Goal: Task Accomplishment & Management: Manage account settings

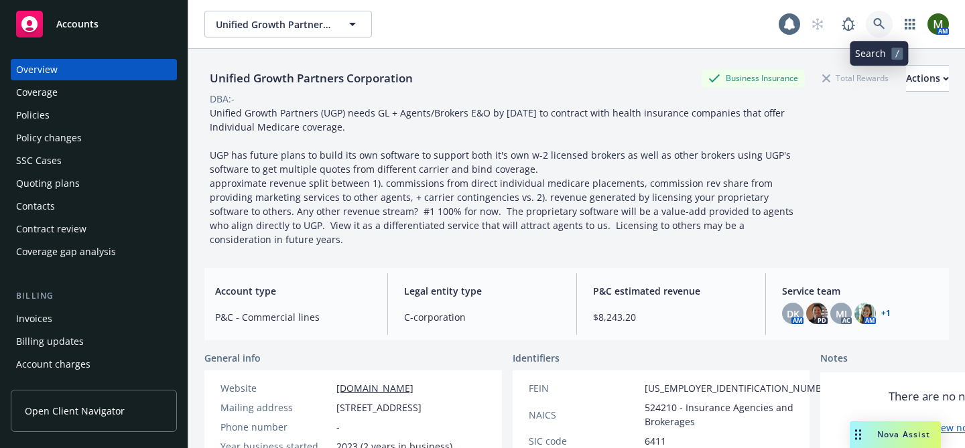
click at [884, 18] on icon at bounding box center [879, 24] width 12 height 12
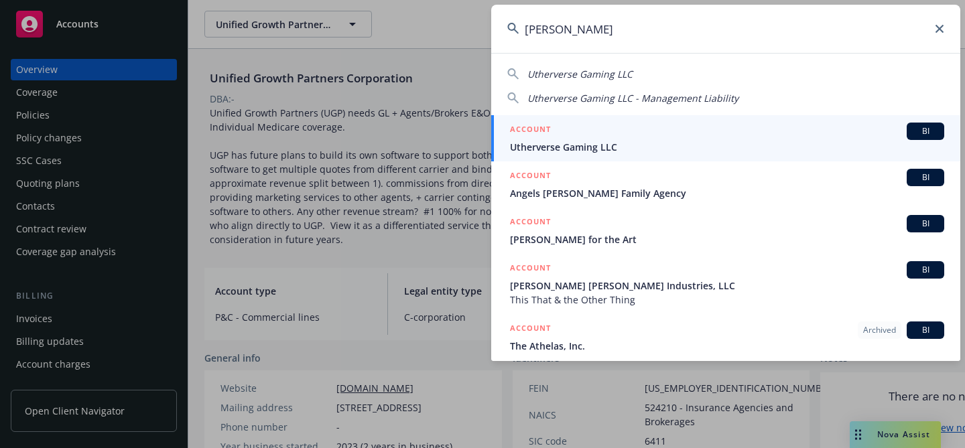
type input "[PERSON_NAME]"
click at [599, 136] on div "ACCOUNT BI" at bounding box center [727, 131] width 434 height 17
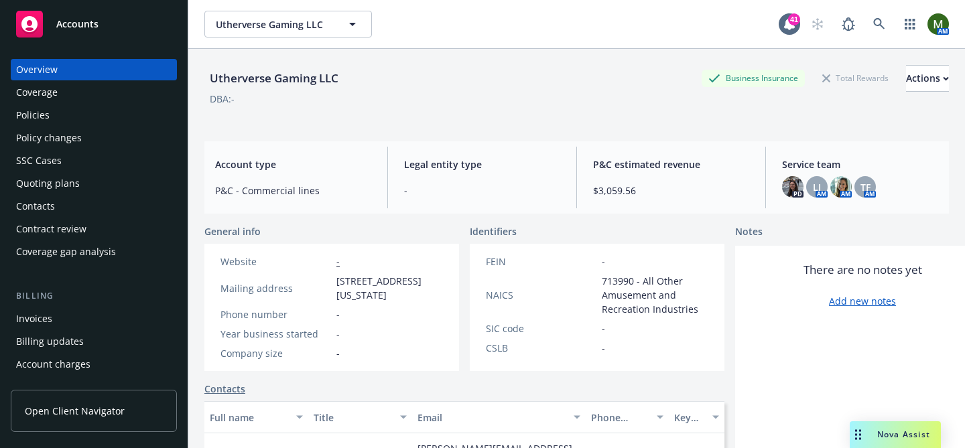
click at [98, 123] on div "Policies" at bounding box center [93, 114] width 155 height 21
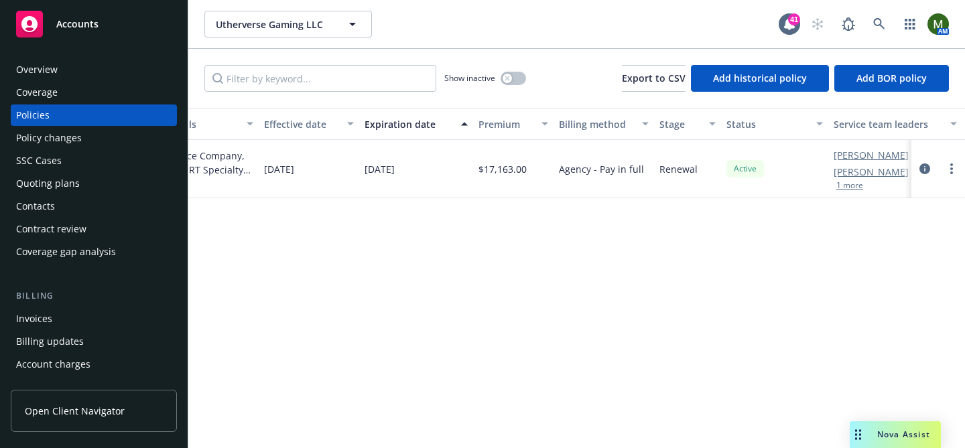
scroll to position [0, 474]
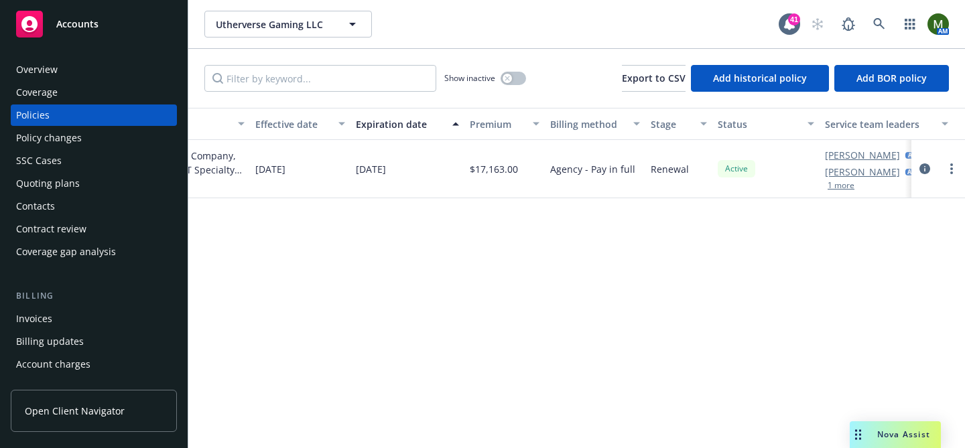
click at [845, 182] on button "1 more" at bounding box center [840, 186] width 27 height 8
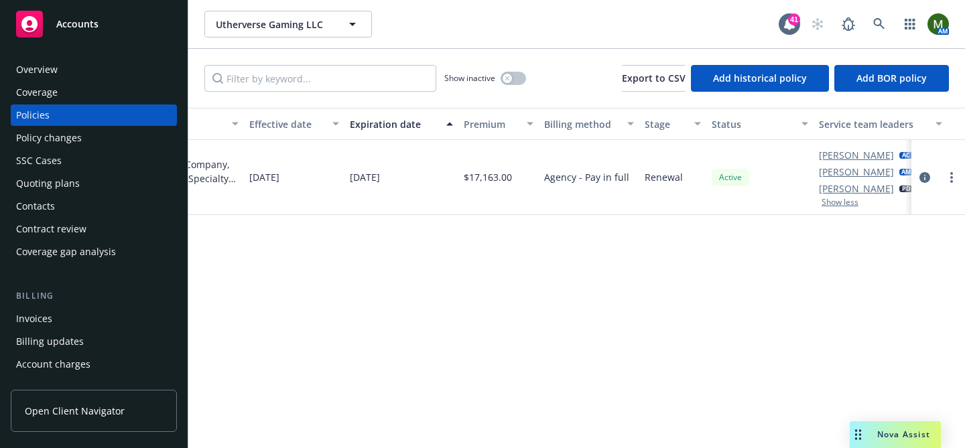
scroll to position [0, 516]
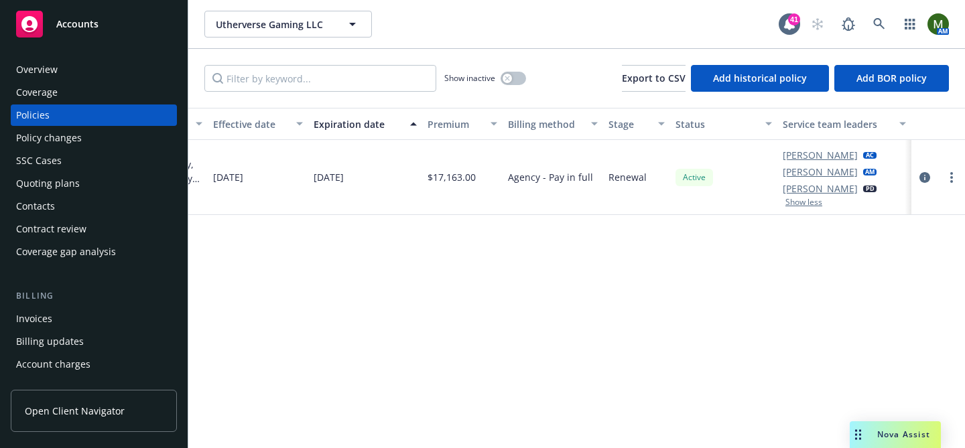
click at [808, 206] on button "Show less" at bounding box center [803, 202] width 37 height 8
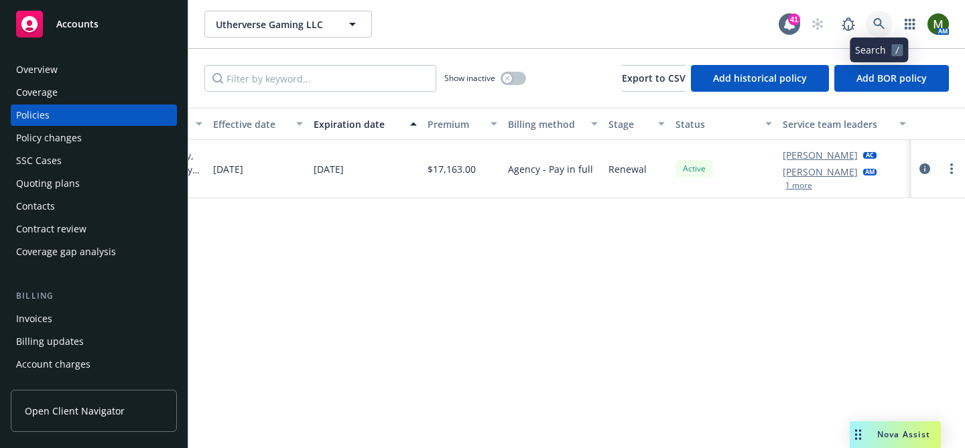
click at [875, 25] on icon at bounding box center [878, 23] width 11 height 11
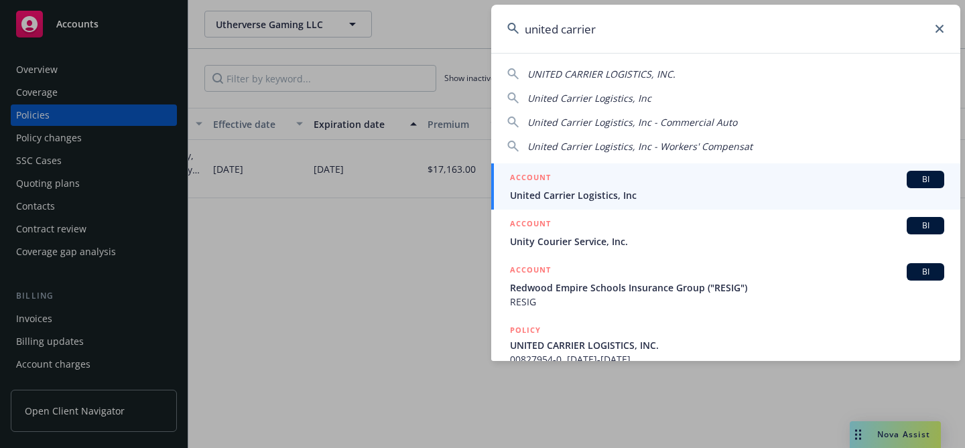
type input "united carrier"
click at [551, 188] on div "ACCOUNT BI" at bounding box center [727, 179] width 434 height 17
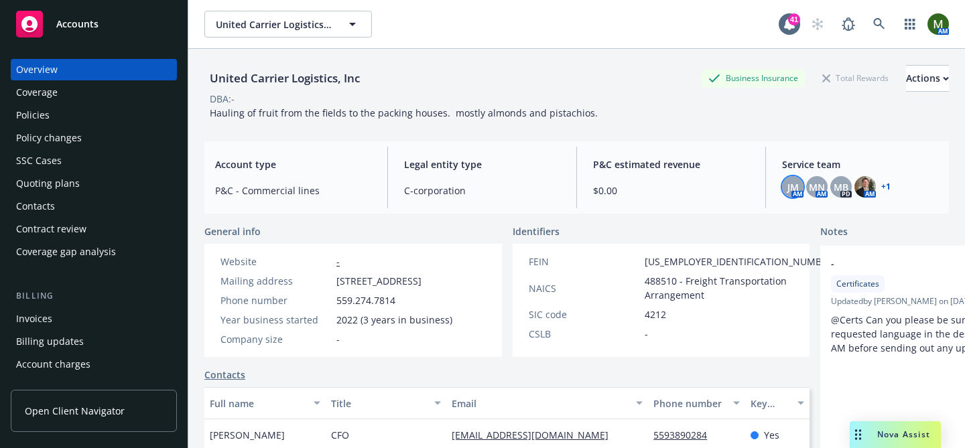
click at [796, 185] on span "JM" at bounding box center [792, 187] width 11 height 14
click at [813, 188] on span "MN" at bounding box center [816, 187] width 16 height 14
click at [879, 28] on icon at bounding box center [879, 24] width 12 height 12
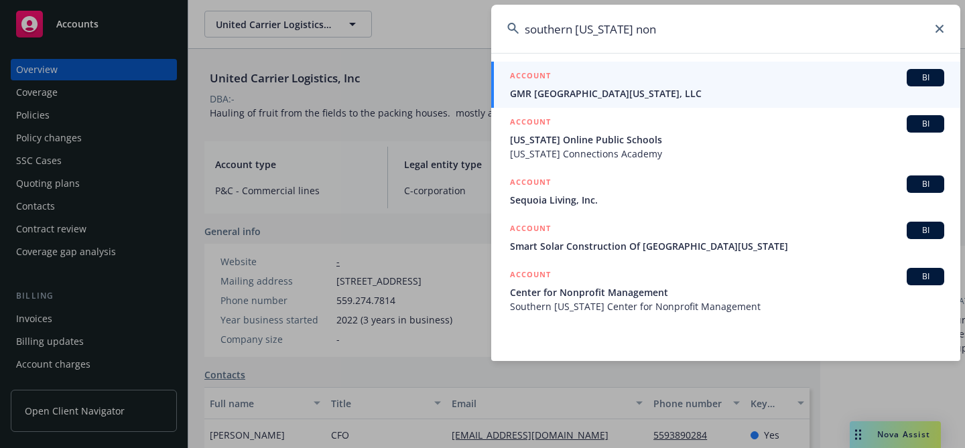
type input "southern california non"
click at [662, 285] on span "Center for Nonprofit Management" at bounding box center [727, 292] width 434 height 14
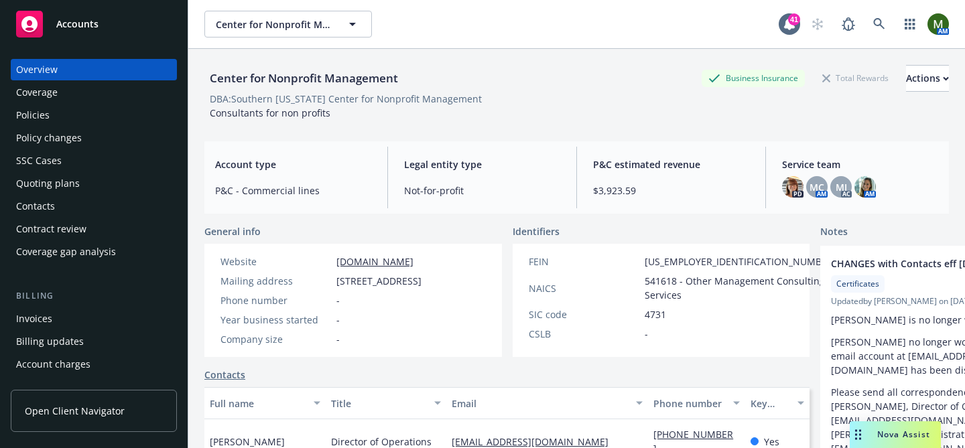
click at [82, 110] on div "Policies" at bounding box center [93, 114] width 155 height 21
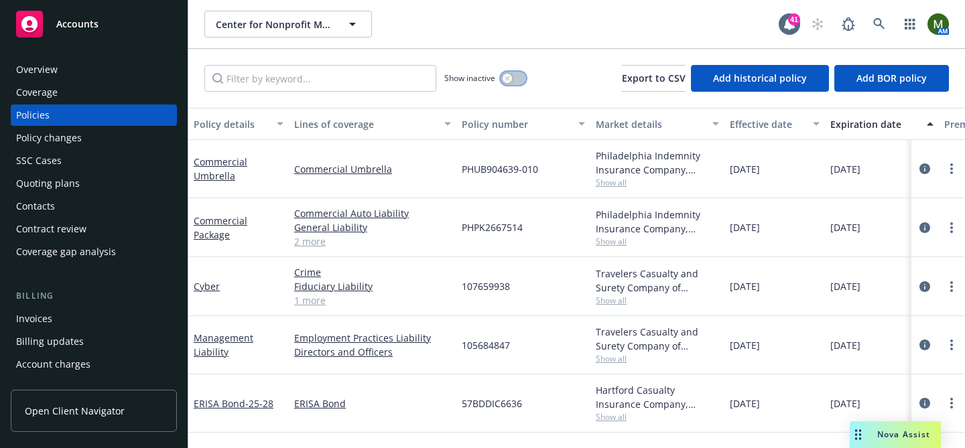
click at [512, 74] on button "button" at bounding box center [512, 78] width 25 height 13
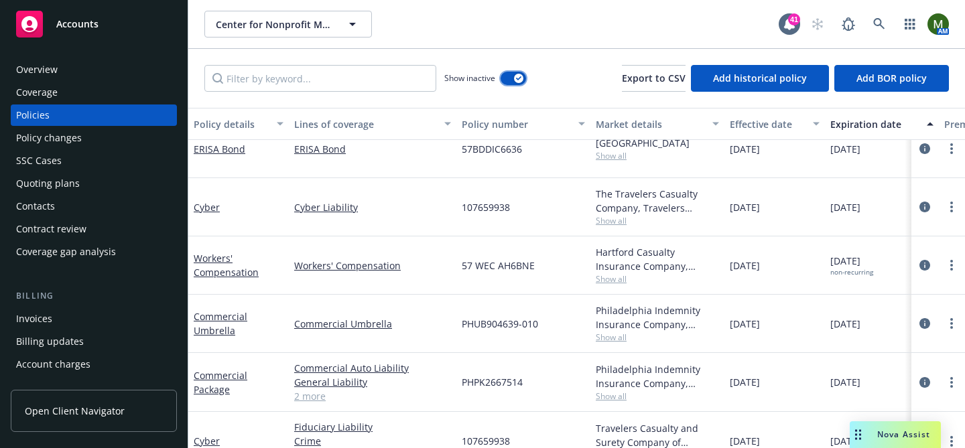
scroll to position [1521, 0]
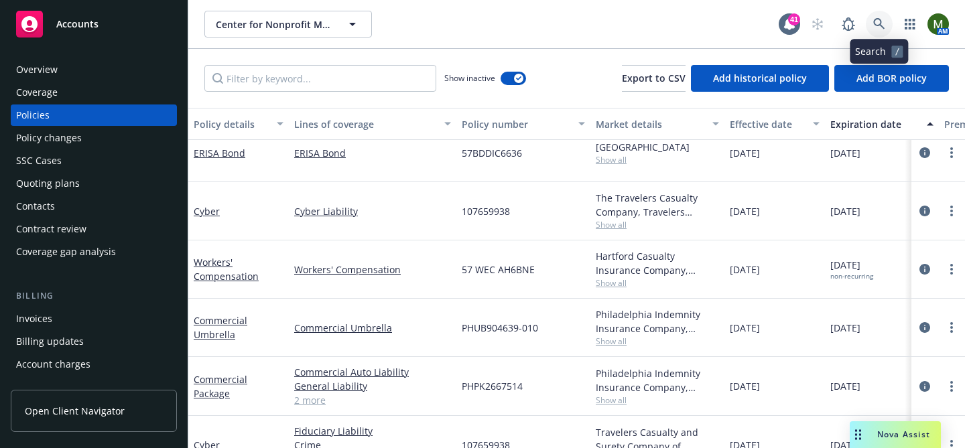
click at [881, 20] on icon at bounding box center [879, 24] width 12 height 12
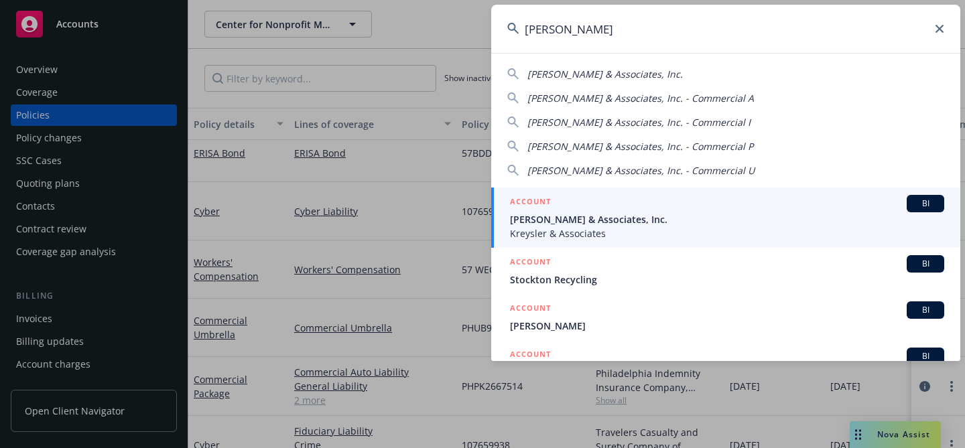
type input "william kre"
click at [585, 202] on div "ACCOUNT BI" at bounding box center [727, 203] width 434 height 17
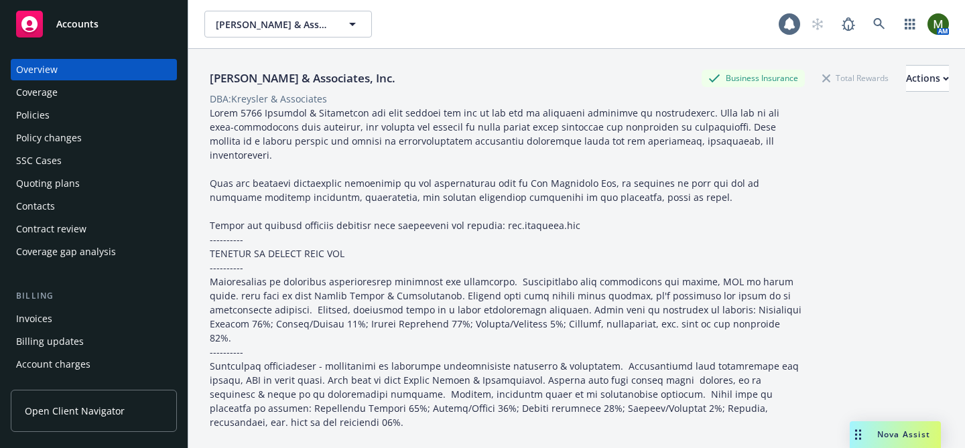
click at [89, 116] on div "Policies" at bounding box center [93, 114] width 155 height 21
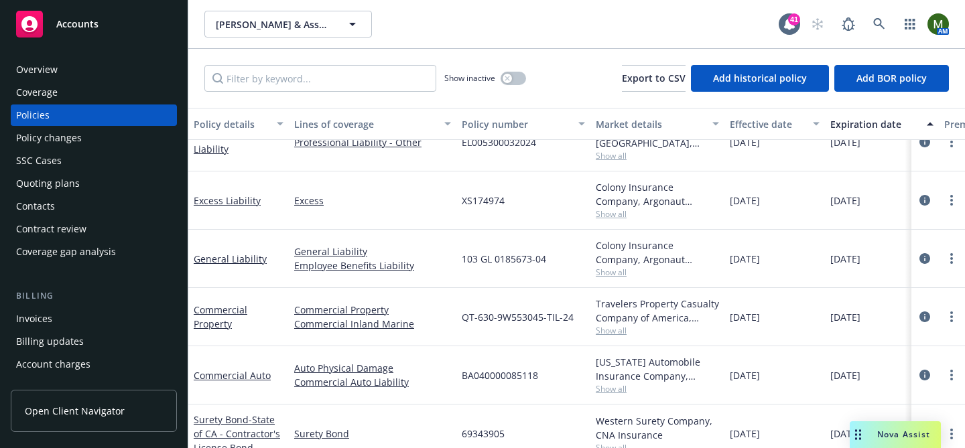
scroll to position [97, 0]
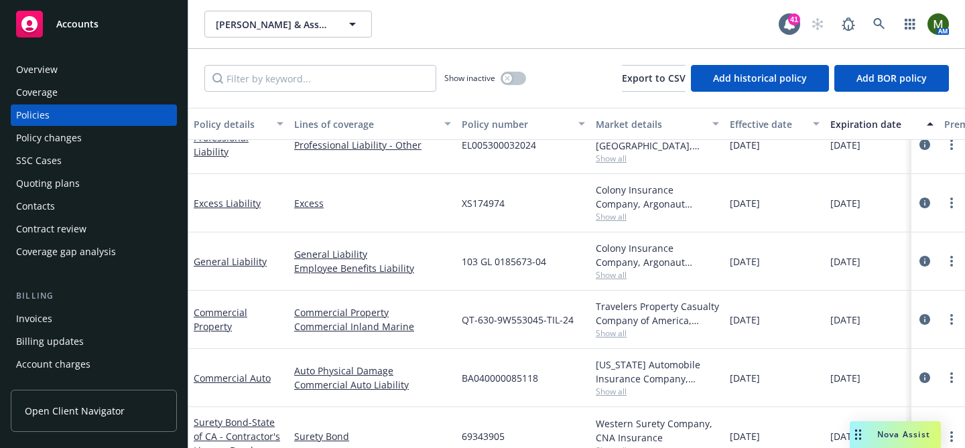
click at [494, 376] on span "BA040000085118" at bounding box center [500, 378] width 76 height 14
copy span "BA040000085118"
click at [224, 378] on link "Commercial Auto" at bounding box center [232, 378] width 77 height 13
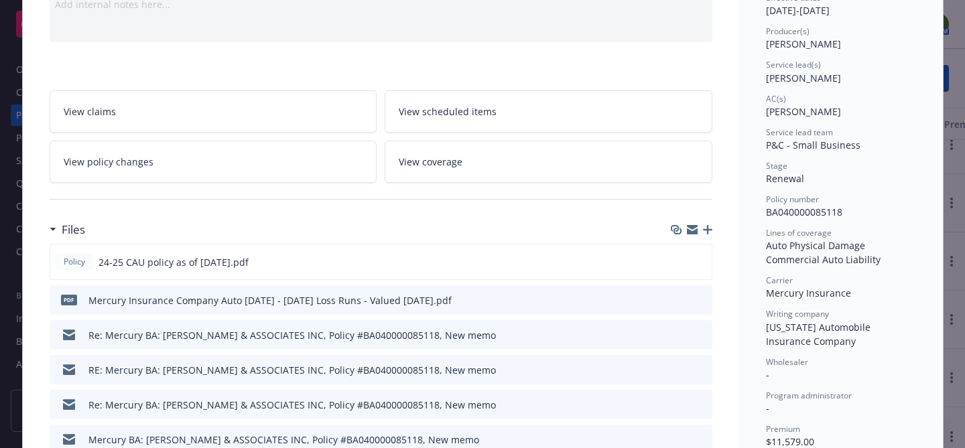
scroll to position [153, 0]
click at [701, 263] on icon "preview file" at bounding box center [699, 259] width 12 height 9
click at [780, 213] on span "BA040000085118" at bounding box center [804, 210] width 76 height 13
copy span "BA040000085118"
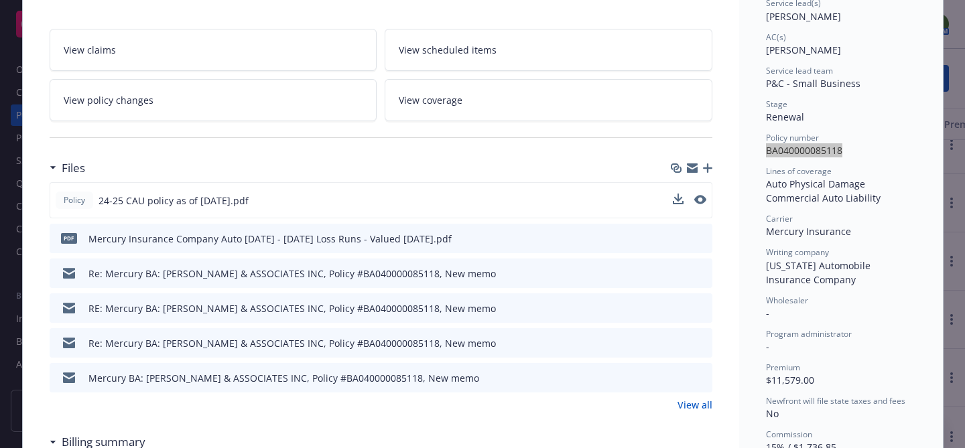
scroll to position [0, 0]
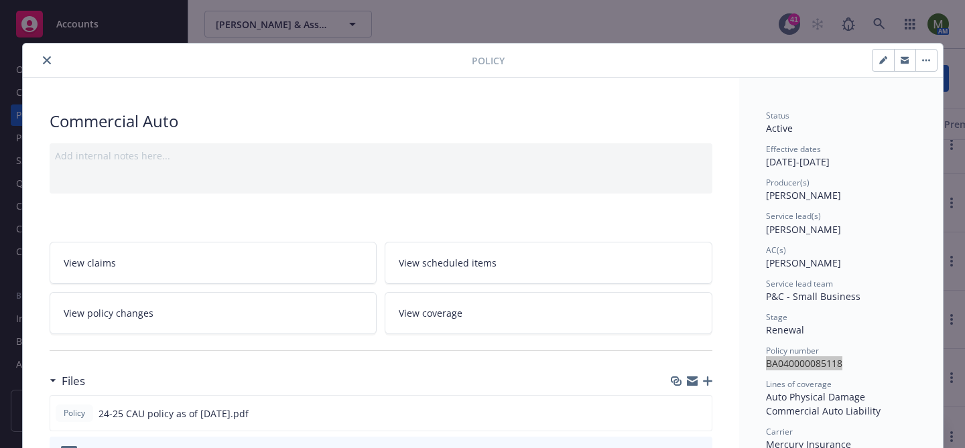
click at [44, 55] on button "close" at bounding box center [47, 60] width 16 height 16
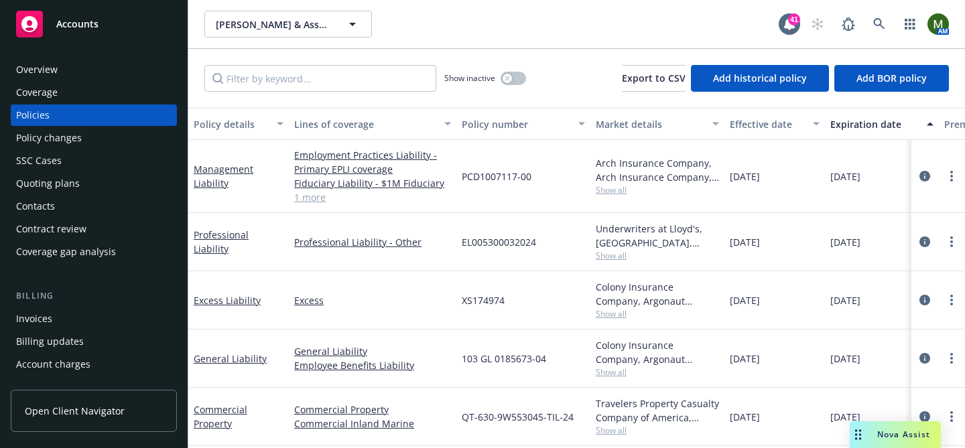
scroll to position [96, 0]
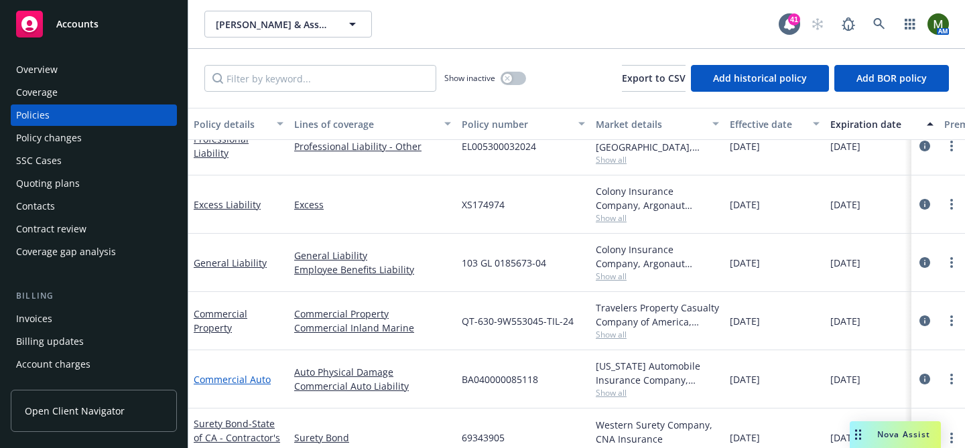
click at [255, 377] on link "Commercial Auto" at bounding box center [232, 379] width 77 height 13
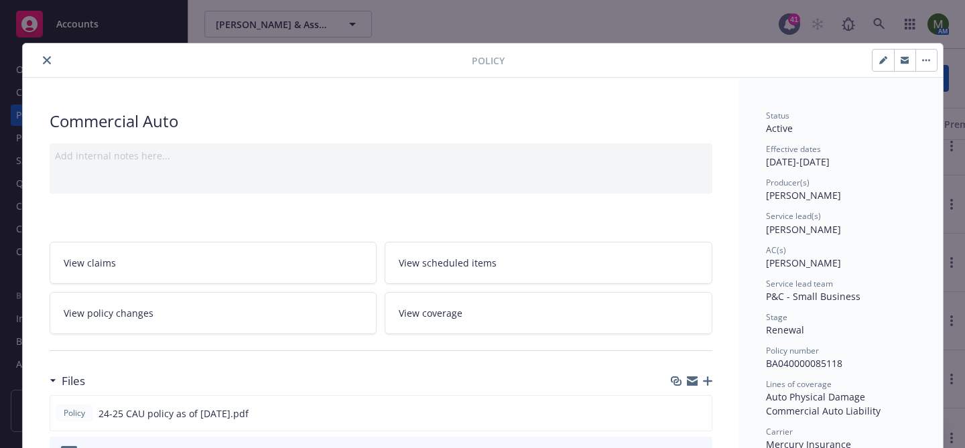
click at [924, 62] on button "button" at bounding box center [925, 60] width 21 height 21
select select "12"
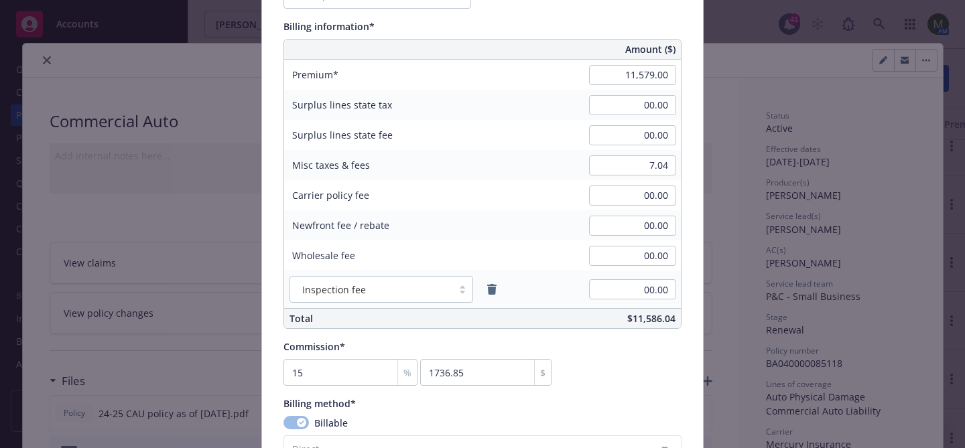
scroll to position [691, 0]
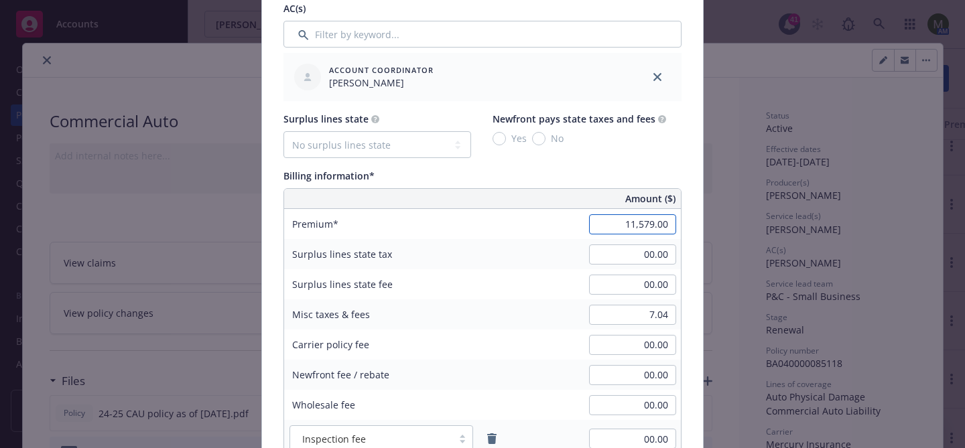
click at [627, 225] on input "11,579.00" at bounding box center [632, 224] width 87 height 20
type input "11,586.04"
type input "1737.91"
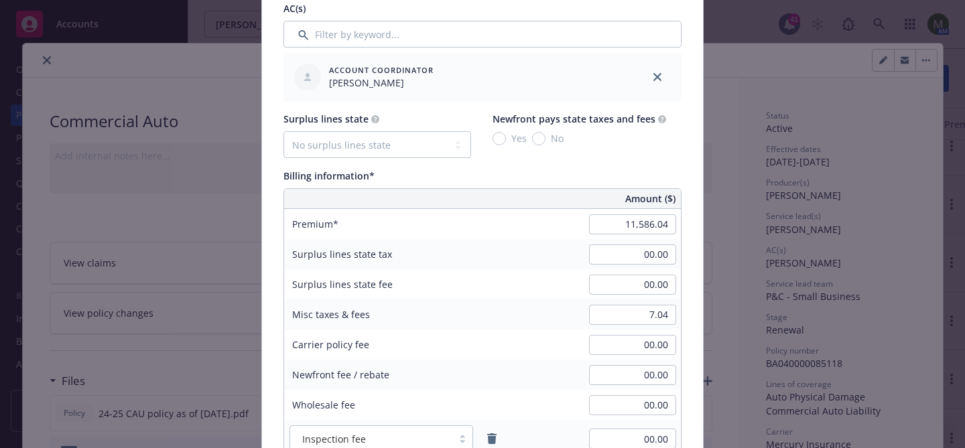
click at [638, 159] on div "Surplus lines state No surplus lines state Alaska Alabama Arkansas Arizona Cali…" at bounding box center [482, 295] width 398 height 366
click at [655, 311] on input "7.04" at bounding box center [632, 315] width 87 height 20
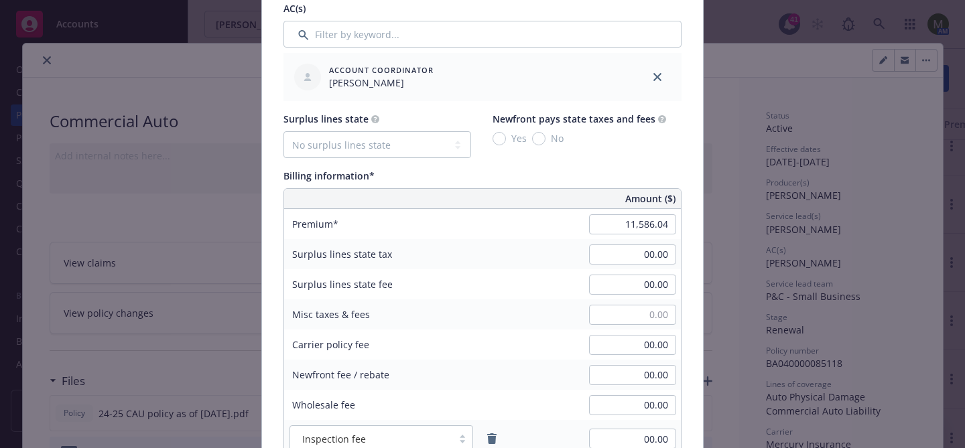
type input "00.00"
click at [576, 169] on div "Billing information*" at bounding box center [482, 176] width 398 height 14
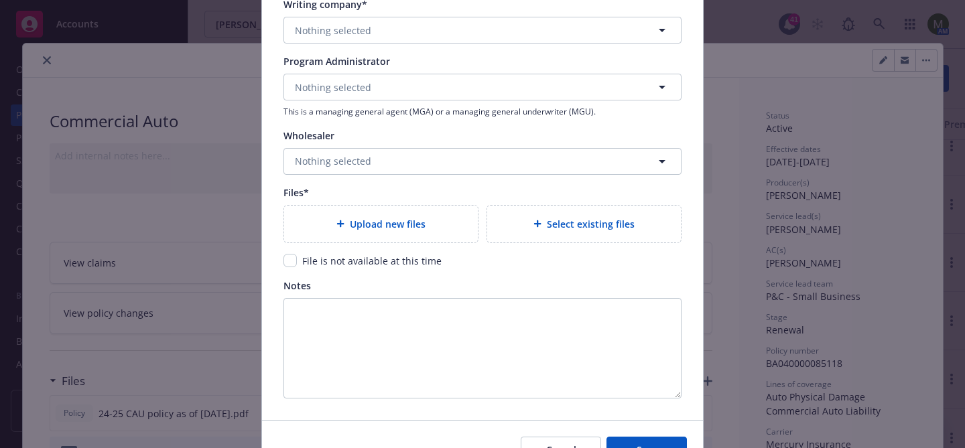
scroll to position [1405, 0]
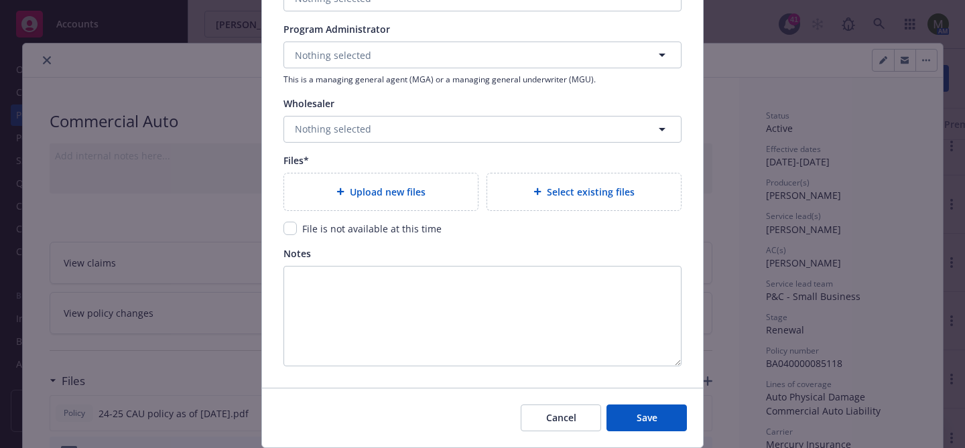
click at [393, 201] on div "Upload new files" at bounding box center [381, 191] width 194 height 37
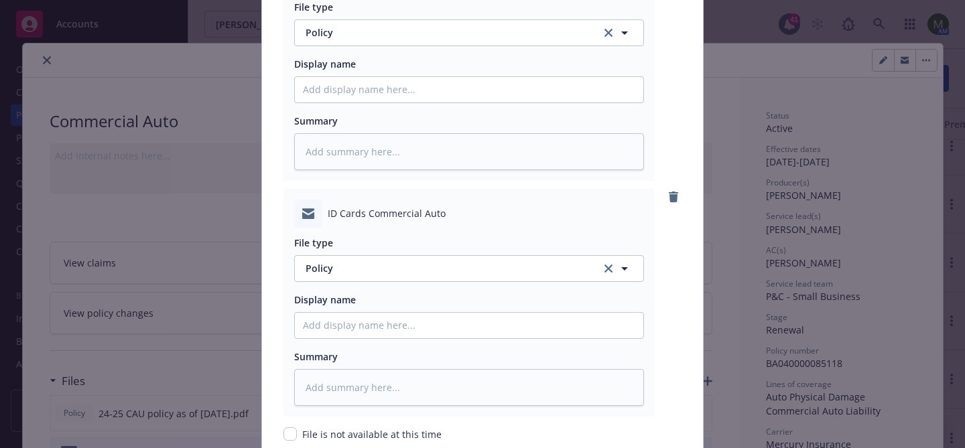
scroll to position [1681, 0]
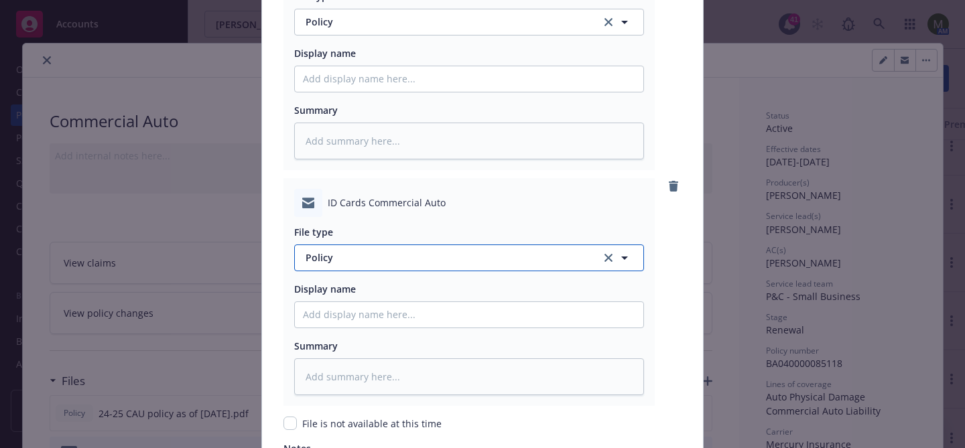
click at [452, 249] on button "Policy" at bounding box center [469, 257] width 350 height 27
type input "other"
click at [441, 294] on div "Other" at bounding box center [469, 294] width 332 height 19
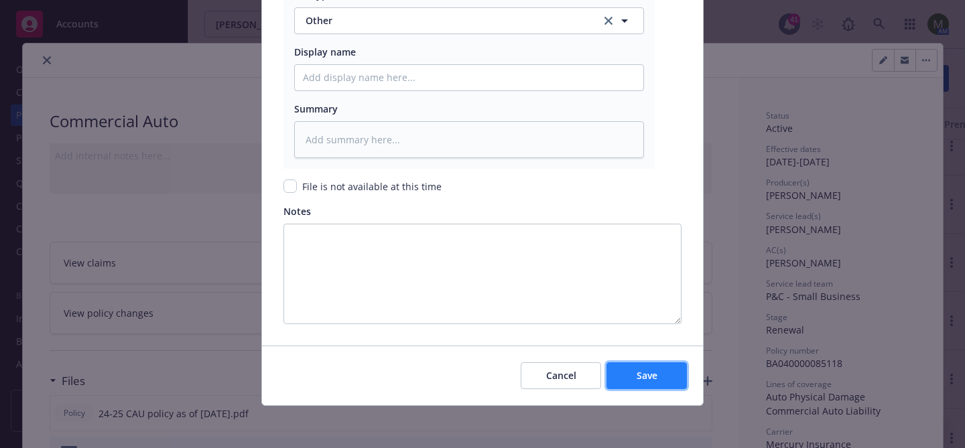
click at [670, 365] on button "Save" at bounding box center [646, 375] width 80 height 27
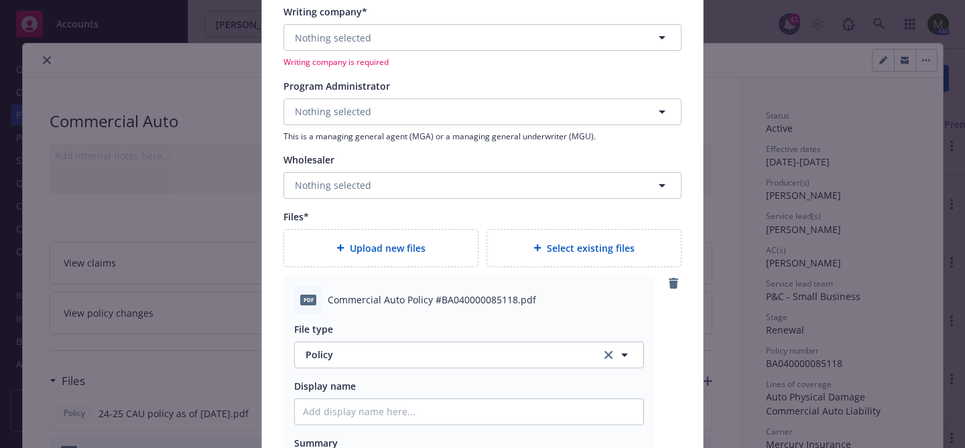
scroll to position [1079, 0]
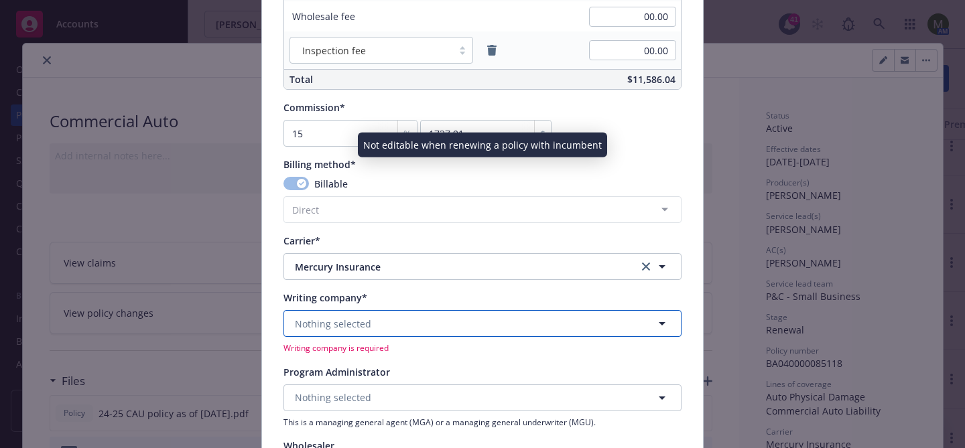
click at [388, 323] on button "Nothing selected" at bounding box center [482, 323] width 398 height 27
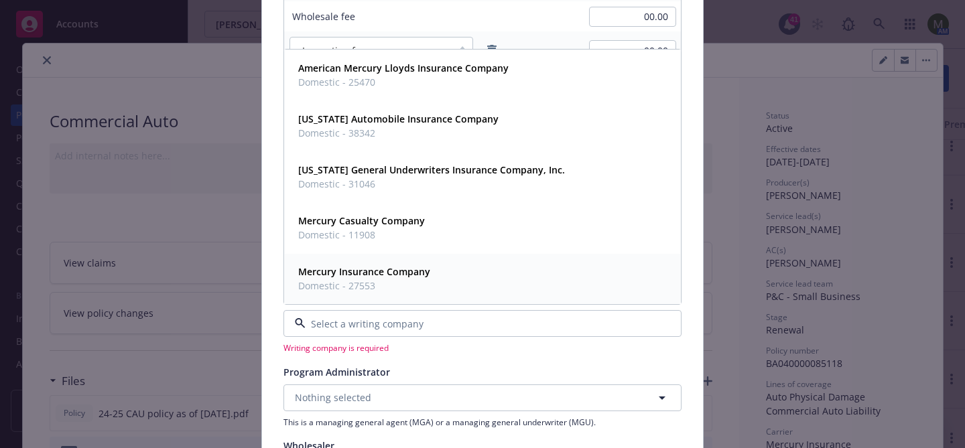
click at [381, 272] on strong "Mercury Insurance Company" at bounding box center [364, 271] width 132 height 13
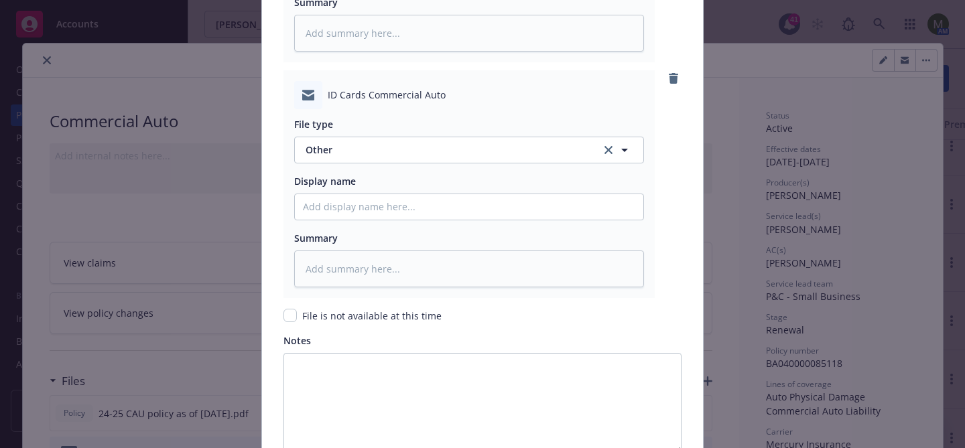
scroll to position [1918, 0]
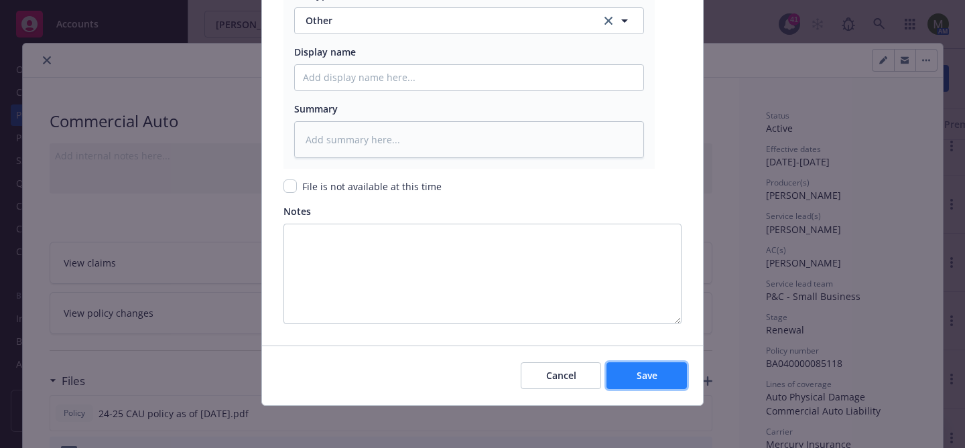
click at [628, 373] on button "Save" at bounding box center [646, 375] width 80 height 27
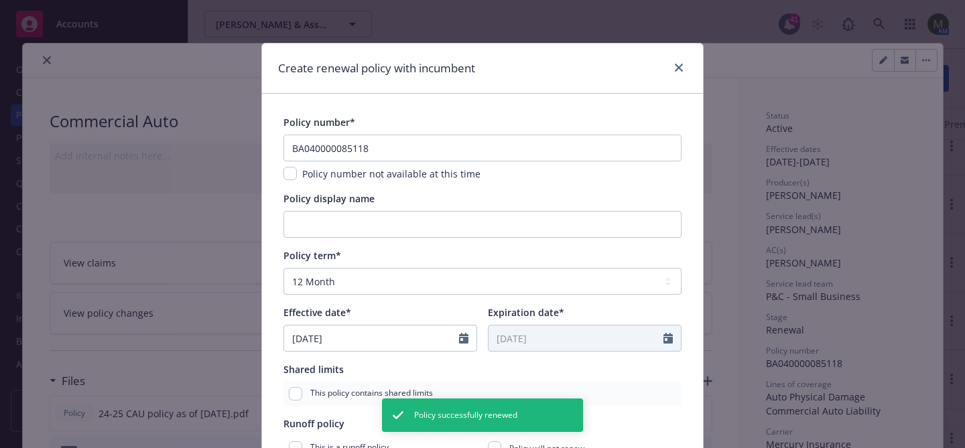
scroll to position [23, 0]
type textarea "x"
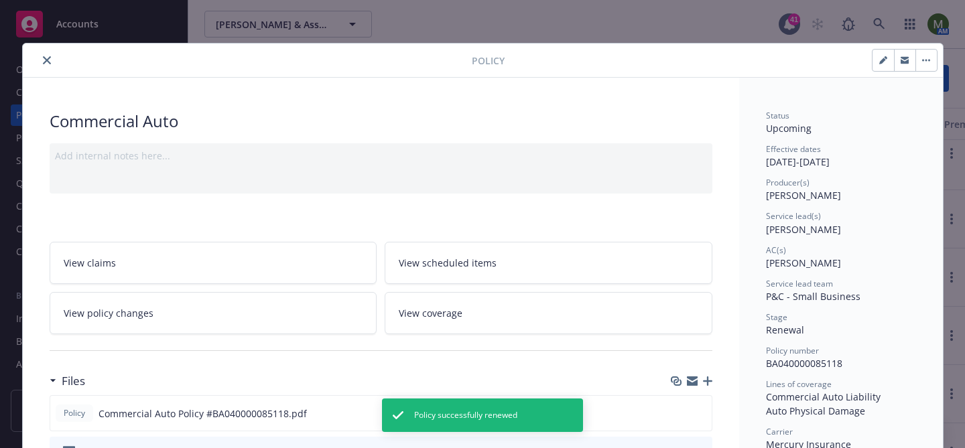
click at [43, 58] on icon "close" at bounding box center [47, 60] width 8 height 8
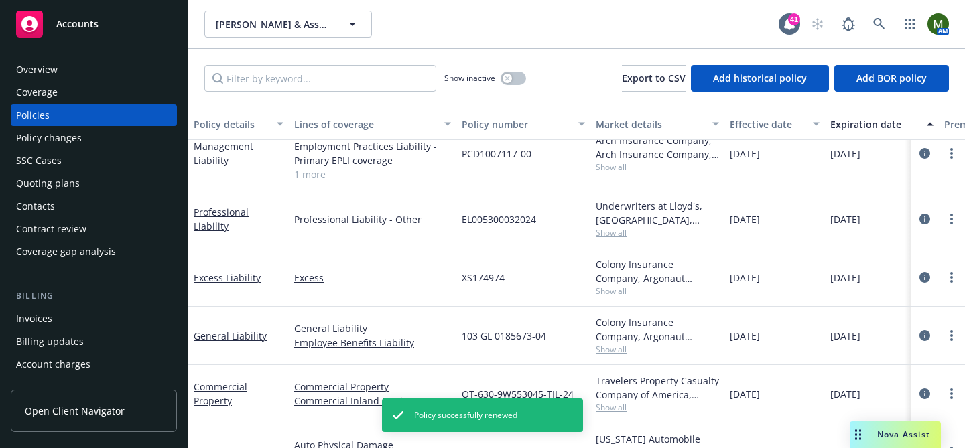
click at [59, 188] on div "Quoting plans" at bounding box center [48, 183] width 64 height 21
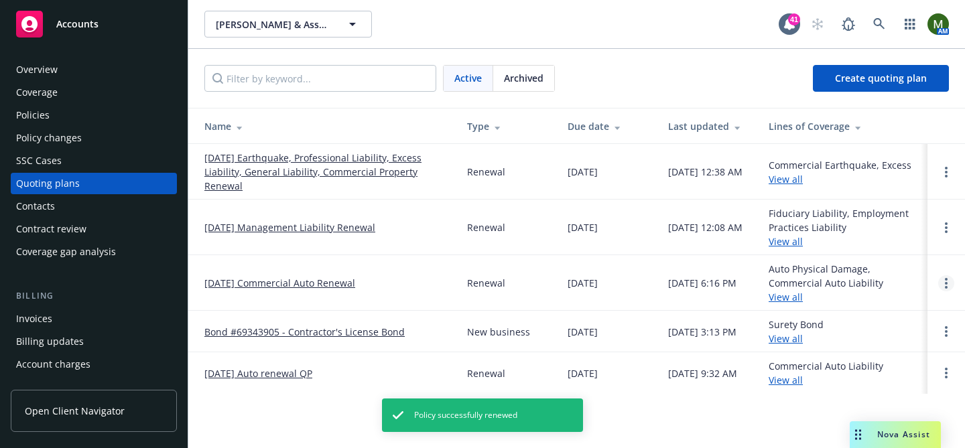
click at [944, 281] on icon "Open options" at bounding box center [945, 283] width 3 height 11
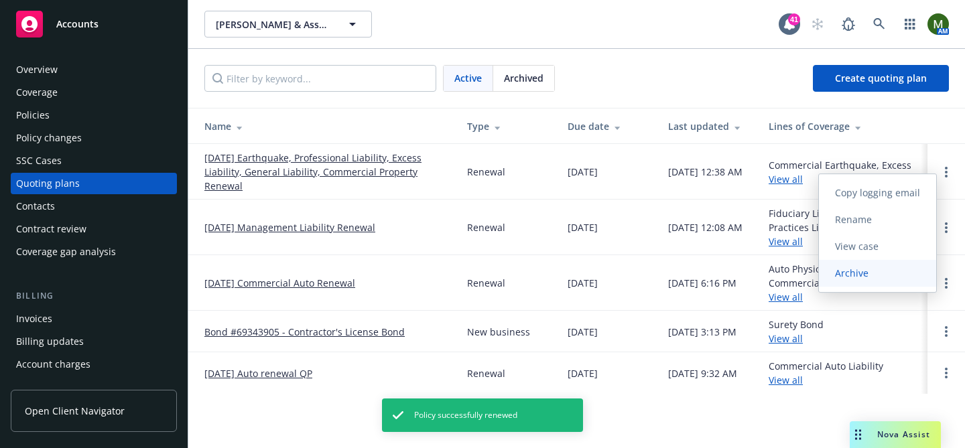
click at [887, 265] on link "Archive" at bounding box center [877, 273] width 117 height 27
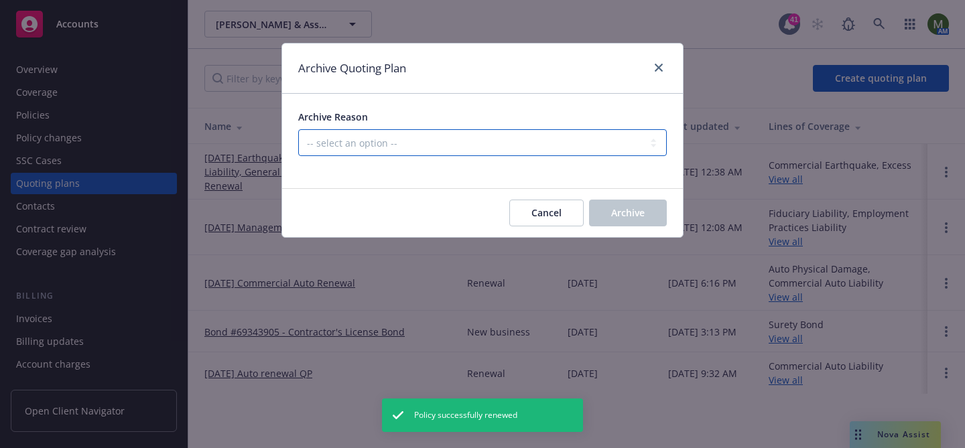
click at [534, 143] on select "-- select an option -- All policies in this renewal plan are auto-renewed Creat…" at bounding box center [482, 142] width 368 height 27
select select "ARCHIVED_RENEWAL_POLICY_AUTO_RENEWED"
click at [298, 129] on select "-- select an option -- All policies in this renewal plan are auto-renewed Creat…" at bounding box center [482, 142] width 368 height 27
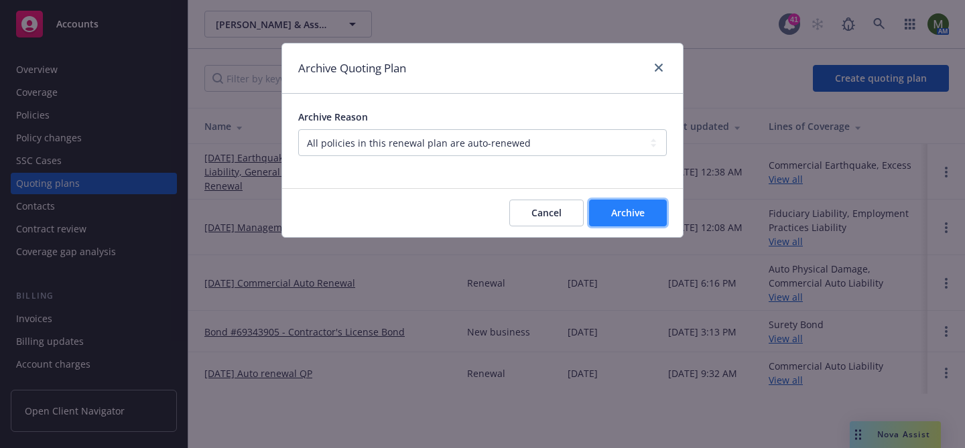
click at [622, 214] on span "Archive" at bounding box center [627, 212] width 33 height 13
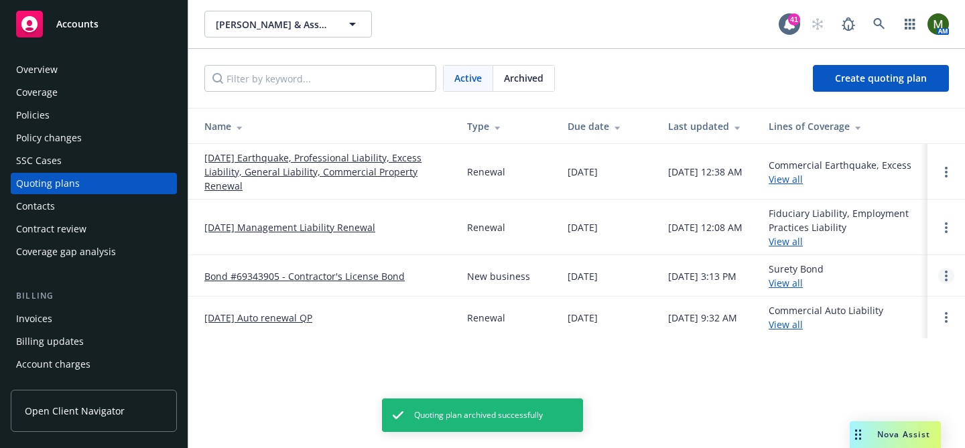
click at [946, 273] on icon "Open options" at bounding box center [945, 276] width 3 height 11
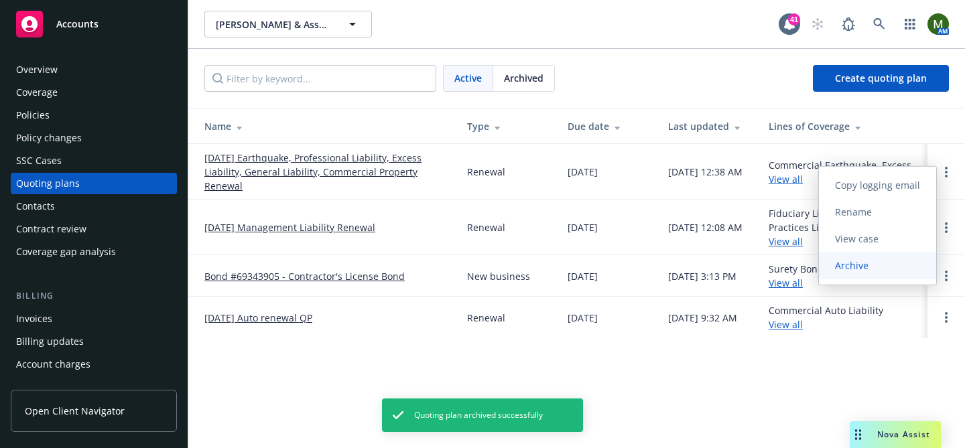
click at [876, 269] on span "Archive" at bounding box center [852, 265] width 66 height 13
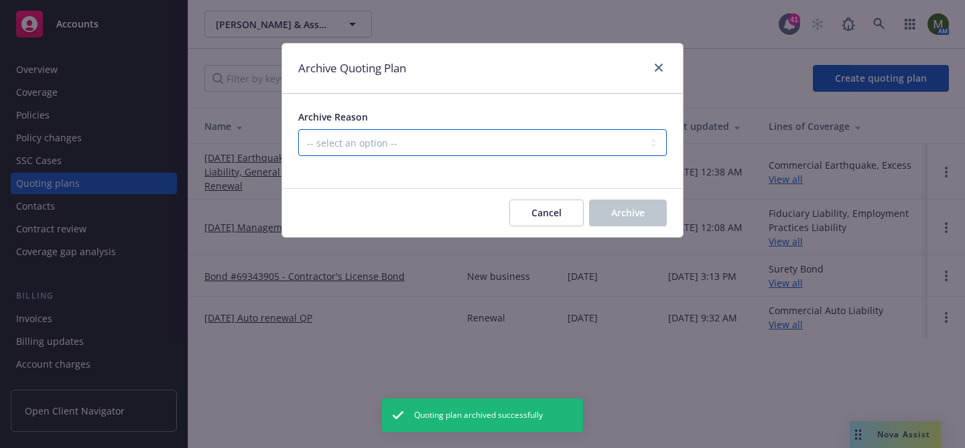
click at [549, 146] on select "-- select an option -- Created by error Duplicate New business opportunity lost…" at bounding box center [482, 142] width 368 height 27
select select "ARCHIVED_CREATED_IN_ERROR"
click at [298, 129] on select "-- select an option -- Created by error Duplicate New business opportunity lost…" at bounding box center [482, 142] width 368 height 27
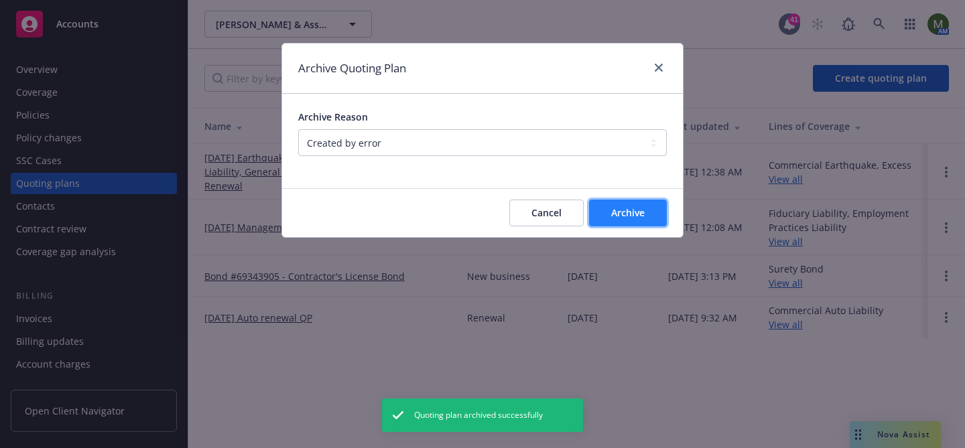
click at [616, 213] on span "Archive" at bounding box center [627, 212] width 33 height 13
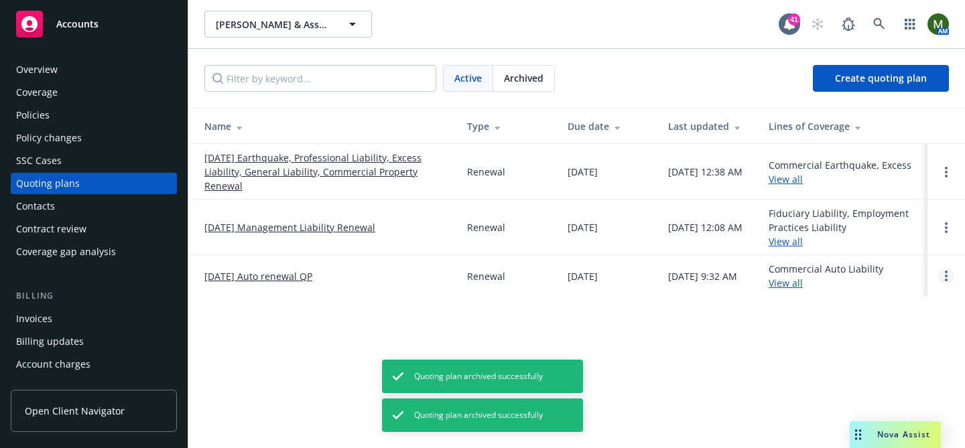
click at [946, 275] on circle "Open options" at bounding box center [945, 276] width 3 height 3
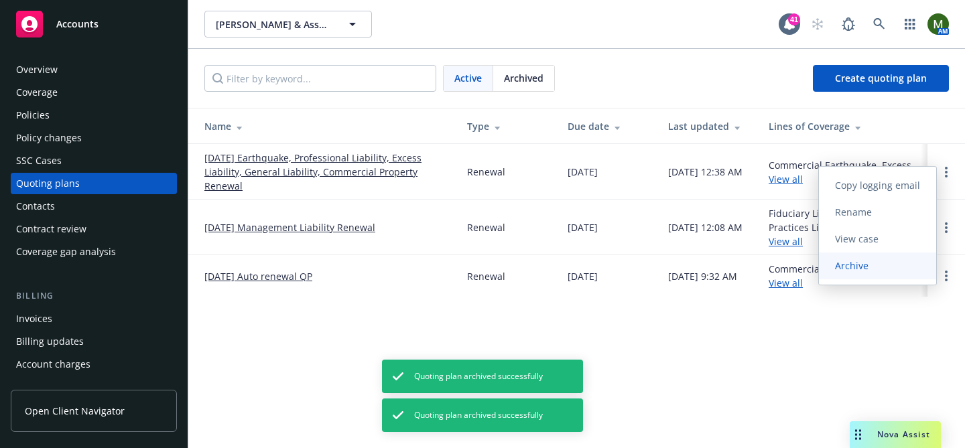
click at [883, 259] on span "Archive" at bounding box center [852, 265] width 66 height 13
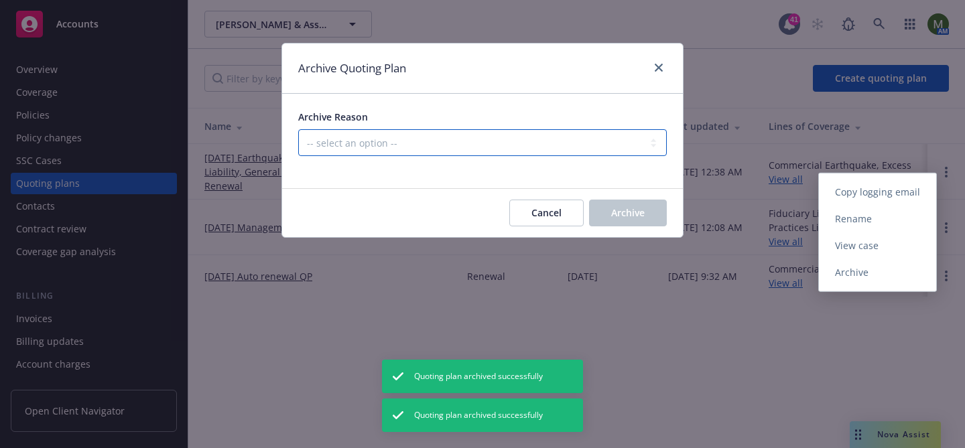
click at [486, 142] on select "-- select an option -- All policies in this renewal plan are auto-renewed Creat…" at bounding box center [482, 142] width 368 height 27
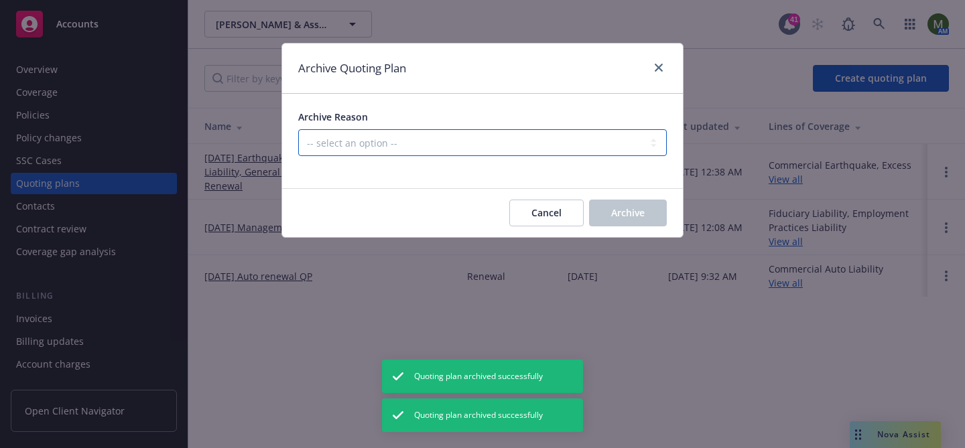
select select "ARCHIVED_RENEWAL_POLICY_AUTO_RENEWED"
click at [298, 129] on select "-- select an option -- All policies in this renewal plan are auto-renewed Creat…" at bounding box center [482, 142] width 368 height 27
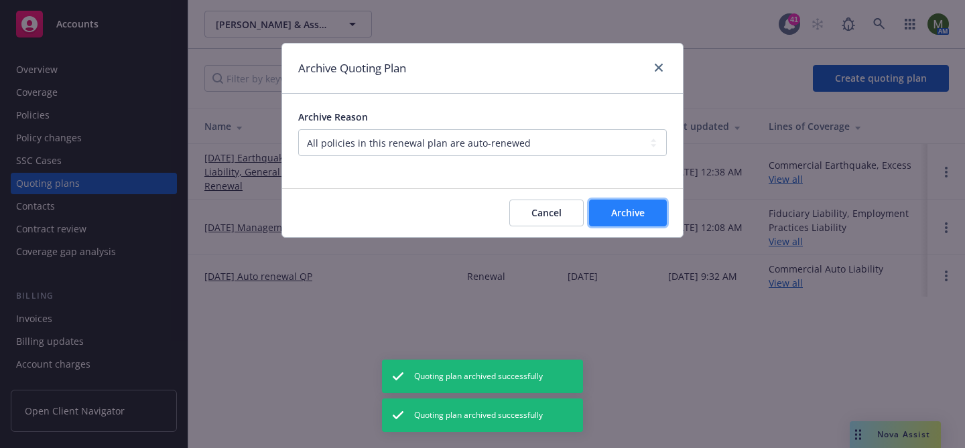
click at [615, 218] on span "Archive" at bounding box center [627, 212] width 33 height 13
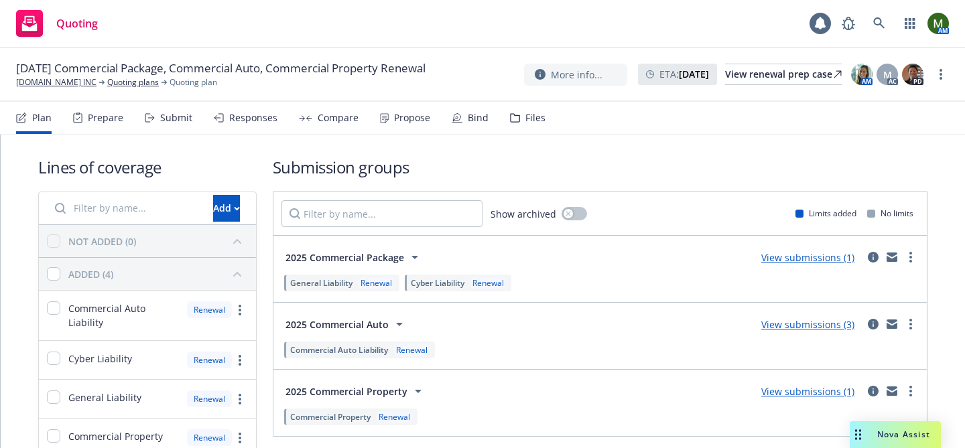
click at [88, 118] on div "Prepare" at bounding box center [106, 118] width 36 height 11
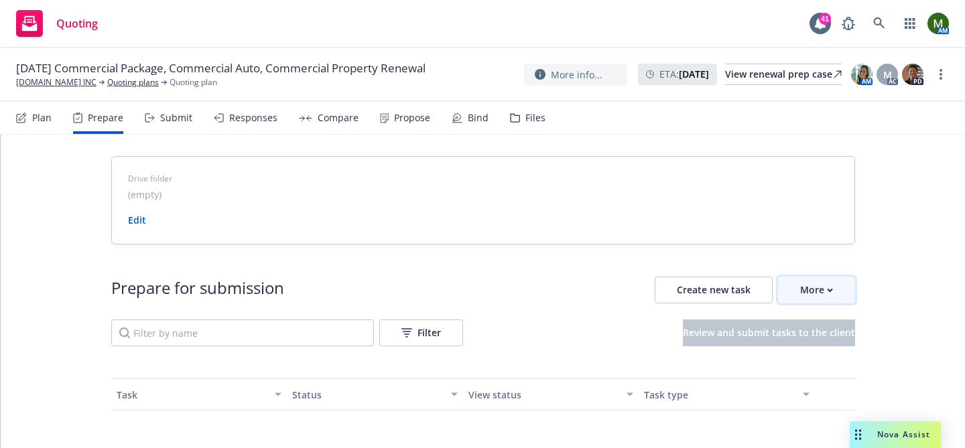
click at [815, 280] on div "More" at bounding box center [816, 289] width 33 height 25
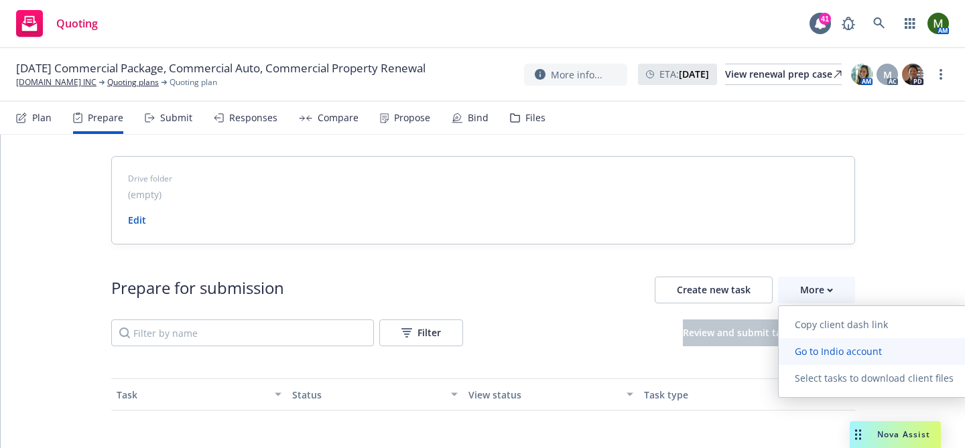
click at [815, 352] on span "Go to Indio account" at bounding box center [837, 351] width 119 height 13
